Goal: Task Accomplishment & Management: Manage account settings

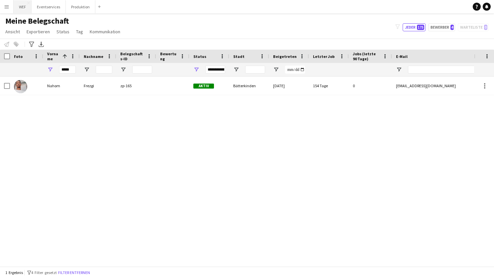
click at [22, 7] on button "WEF Schließen" at bounding box center [23, 6] width 18 height 13
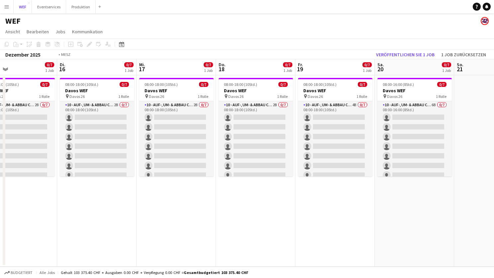
scroll to position [0, 179]
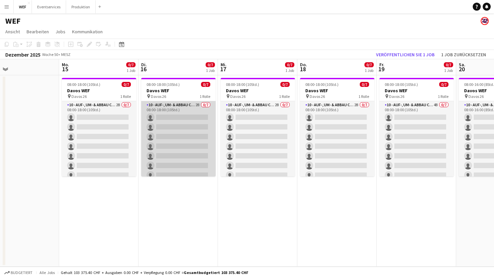
click at [186, 113] on app-card-role "10 - Auf-, Um- & Abbau Crew 2B 0/7 08:00-18:00 (10Std.) single-neutral-actions …" at bounding box center [178, 141] width 74 height 80
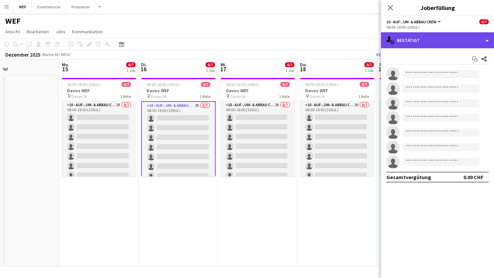
click at [460, 44] on div "single-neutral-actions-check-2 Bestätigt" at bounding box center [437, 40] width 113 height 16
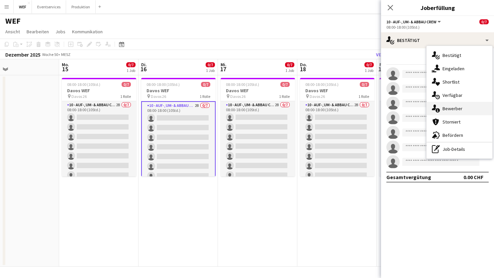
click at [455, 108] on span "Bewerber" at bounding box center [453, 108] width 20 height 6
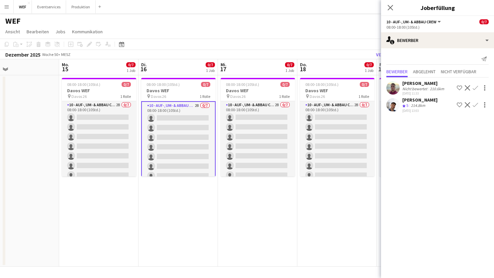
click at [265, 219] on app-date-cell "08:00-18:00 (10Std.) 0/7 Davos WEF pin Davos 26 1 [PERSON_NAME] 10 - Auf-, Um- …" at bounding box center [257, 170] width 79 height 191
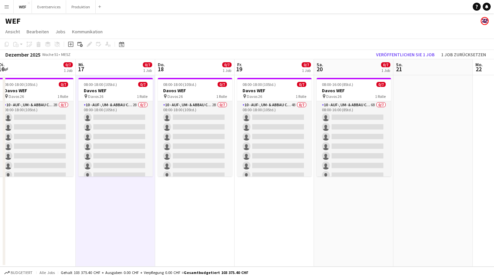
scroll to position [0, 167]
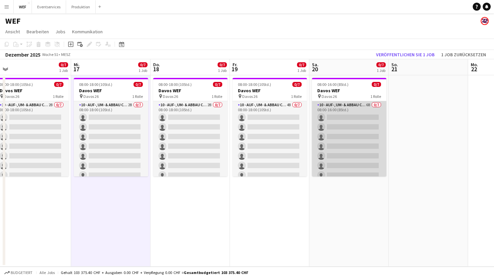
click at [358, 109] on app-card-role "10 - Auf-, Um- & Abbau Crew 6B 0/7 08:00-16:00 (8Std.) single-neutral-actions s…" at bounding box center [349, 141] width 74 height 80
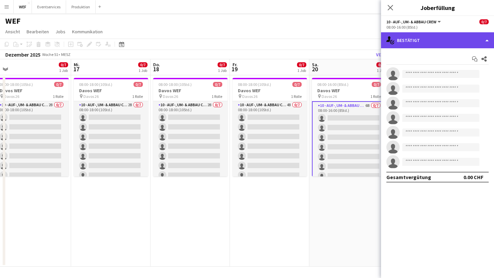
click at [463, 40] on div "single-neutral-actions-check-2 Bestätigt" at bounding box center [437, 40] width 113 height 16
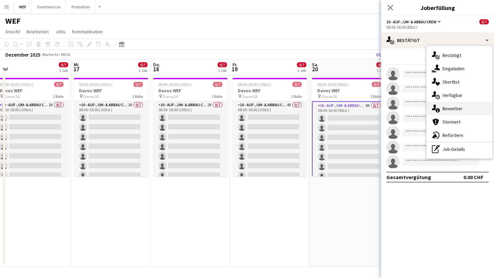
click at [453, 105] on span "Bewerber" at bounding box center [453, 108] width 20 height 6
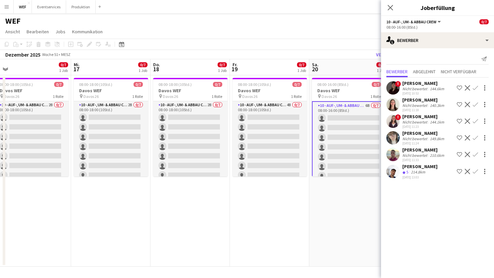
click at [353, 236] on app-date-cell "08:00-16:00 (8Std.) 0/7 Davos WEF pin Davos 26 1 [PERSON_NAME] 10 - Auf-, Um- &…" at bounding box center [348, 170] width 79 height 191
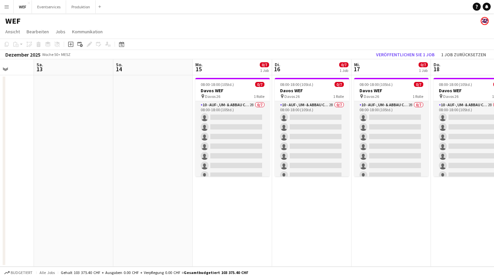
scroll to position [0, 203]
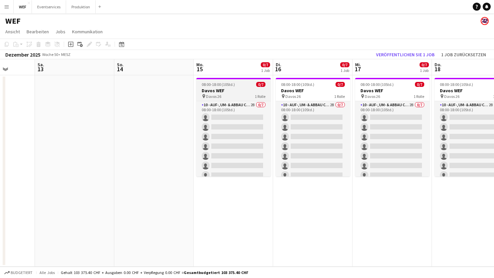
click at [243, 86] on div "08:00-18:00 (10Std.) 0/7" at bounding box center [233, 84] width 74 height 5
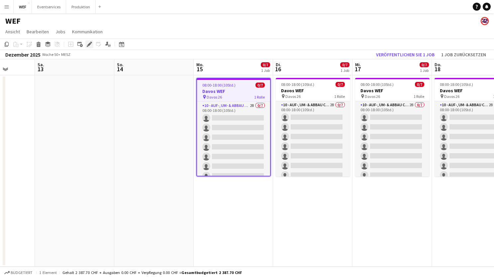
click at [89, 41] on div "Bearbeiten" at bounding box center [89, 44] width 8 height 8
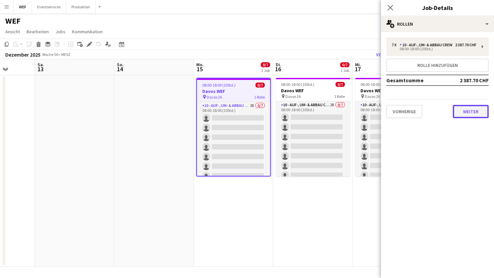
click at [470, 115] on button "Weiter" at bounding box center [471, 111] width 36 height 13
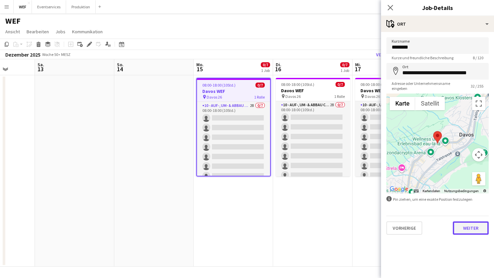
click at [471, 225] on button "Weiter" at bounding box center [471, 227] width 36 height 13
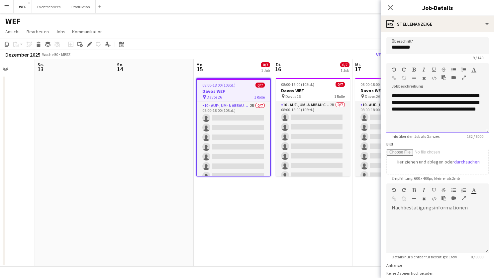
click at [449, 107] on div "**********" at bounding box center [438, 112] width 102 height 40
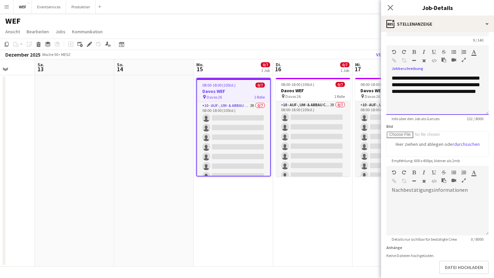
scroll to position [0, 0]
